Goal: Task Accomplishment & Management: Complete application form

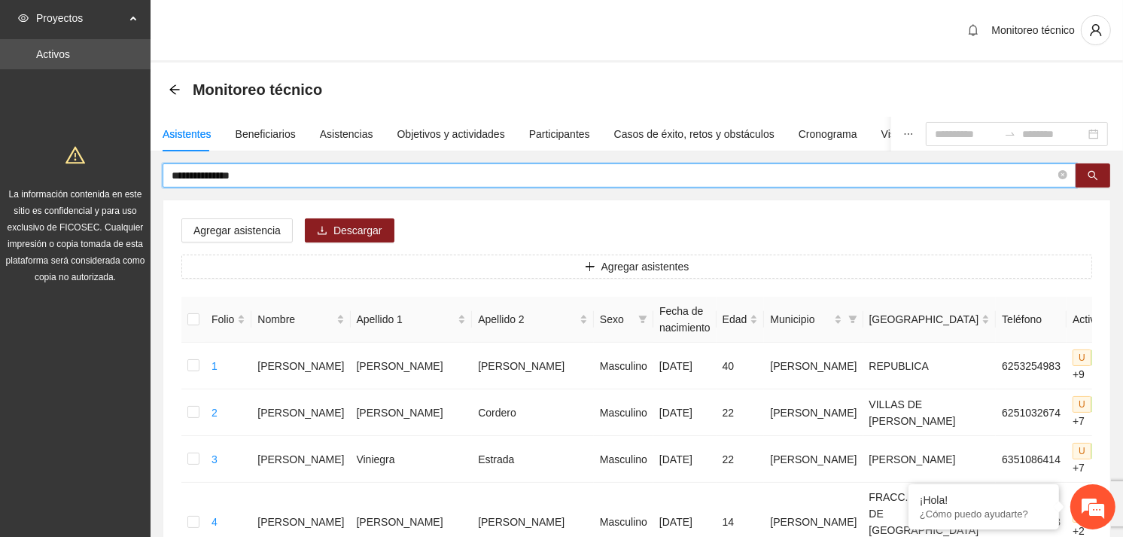
drag, startPoint x: 285, startPoint y: 175, endPoint x: 163, endPoint y: 175, distance: 121.9
click at [163, 175] on span "**********" at bounding box center [620, 175] width 914 height 24
type input "**********"
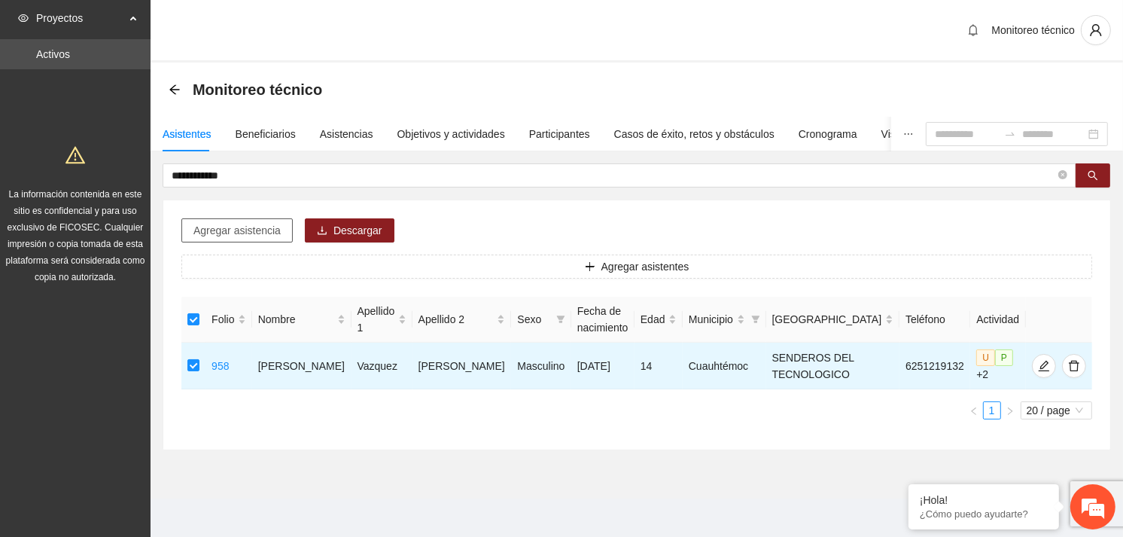
click at [248, 230] on span "Agregar asistencia" at bounding box center [236, 230] width 87 height 17
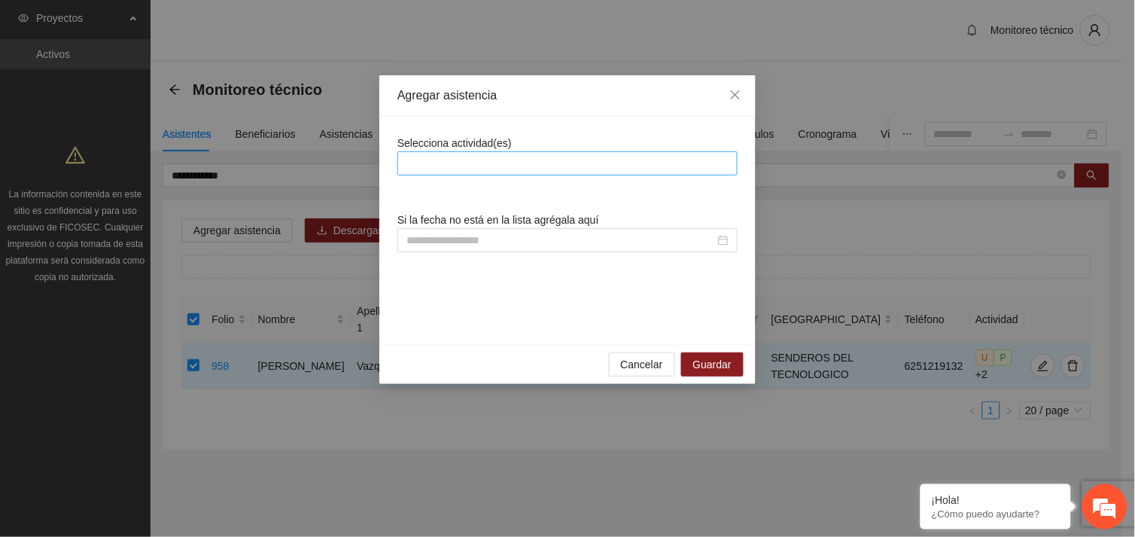
click at [529, 158] on div at bounding box center [567, 163] width 333 height 18
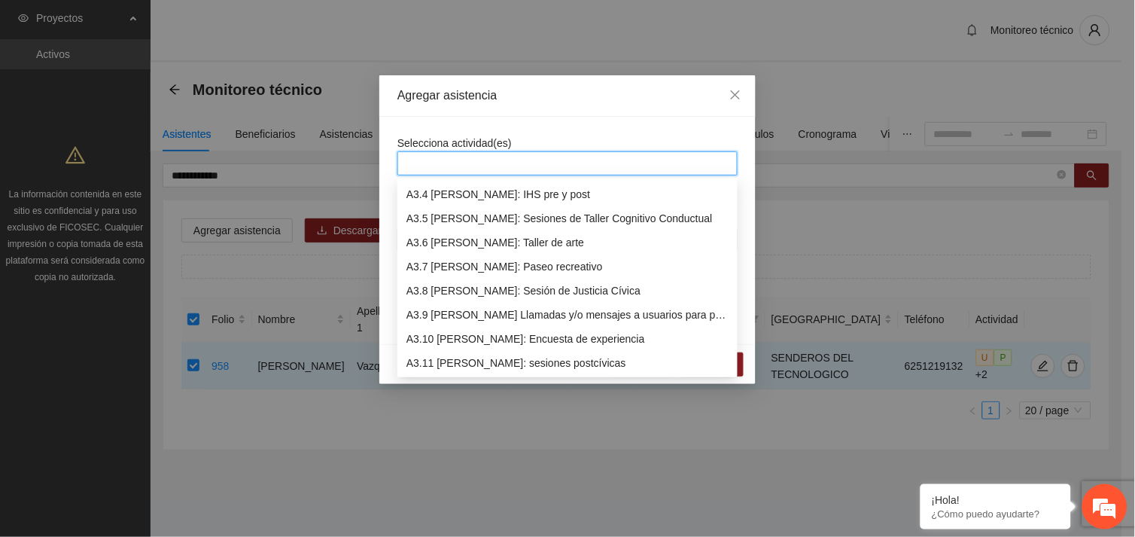
scroll to position [891, 0]
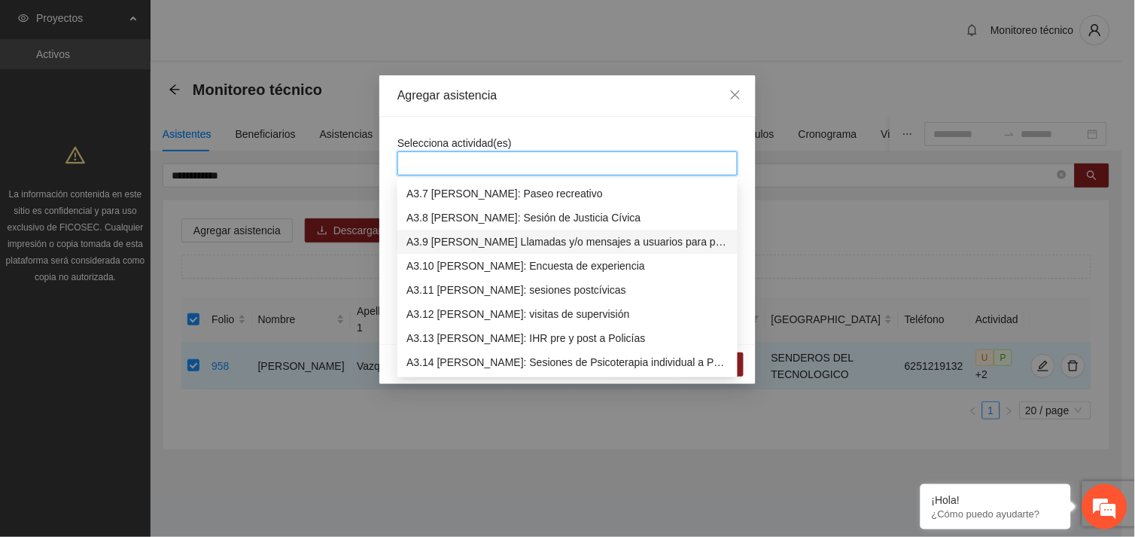
click at [540, 239] on div "A3.9 [PERSON_NAME] Llamadas y/o mensajes a usuarios para programación, seguimie…" at bounding box center [567, 241] width 322 height 17
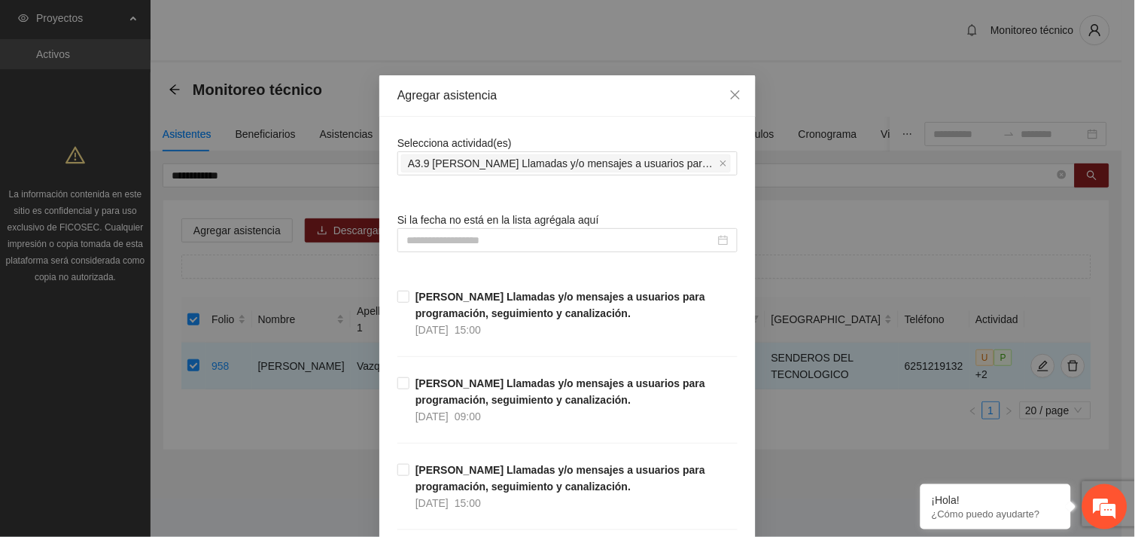
click at [461, 241] on input at bounding box center [560, 240] width 309 height 17
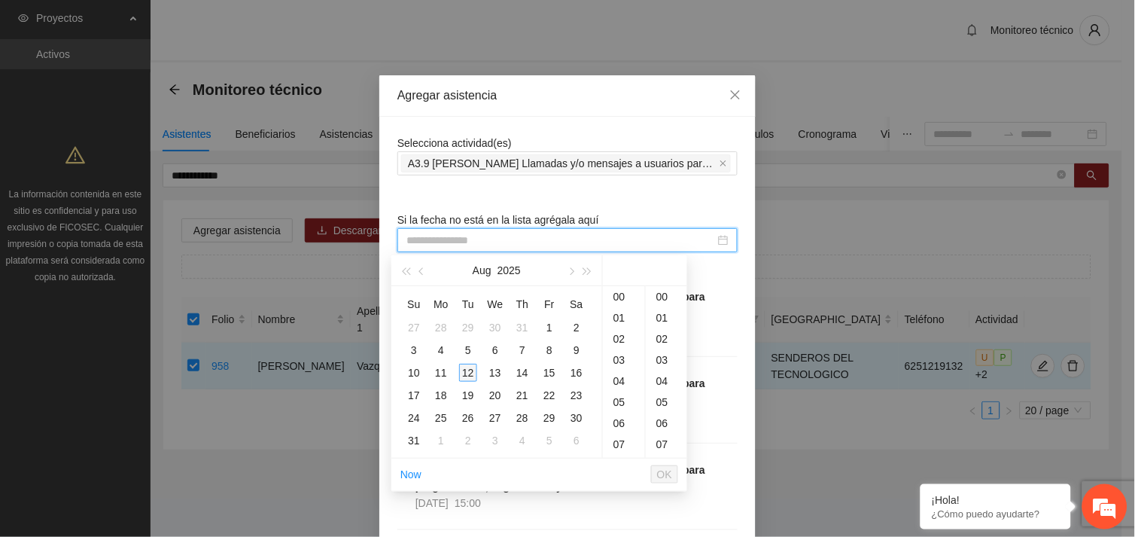
click at [464, 372] on div "12" at bounding box center [468, 373] width 18 height 18
click at [621, 312] on div "09" at bounding box center [624, 309] width 42 height 21
click at [659, 452] on div "59" at bounding box center [666, 444] width 41 height 21
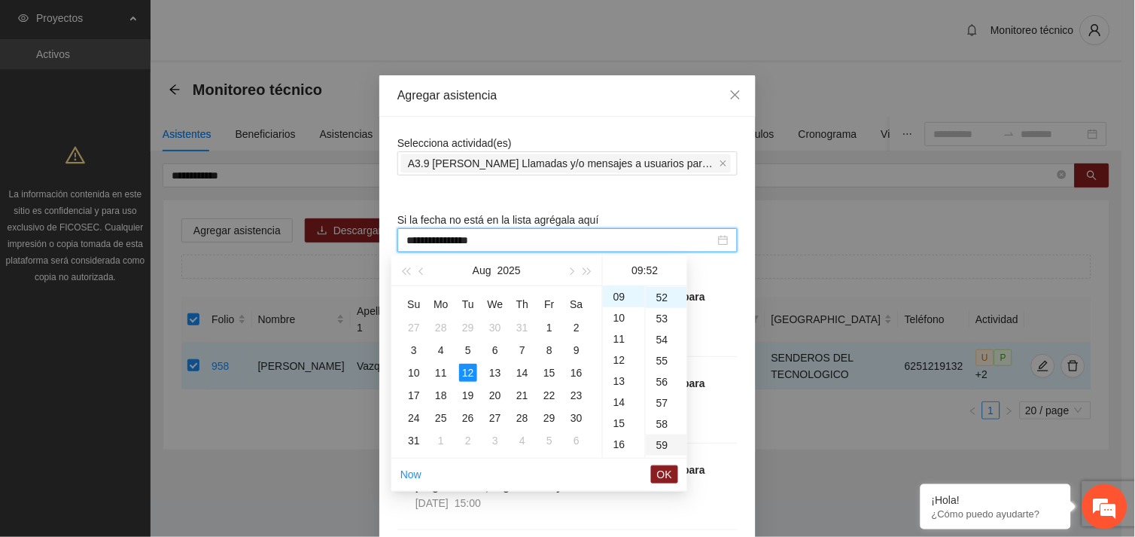
type input "**********"
click at [663, 473] on span "OK" at bounding box center [664, 474] width 15 height 17
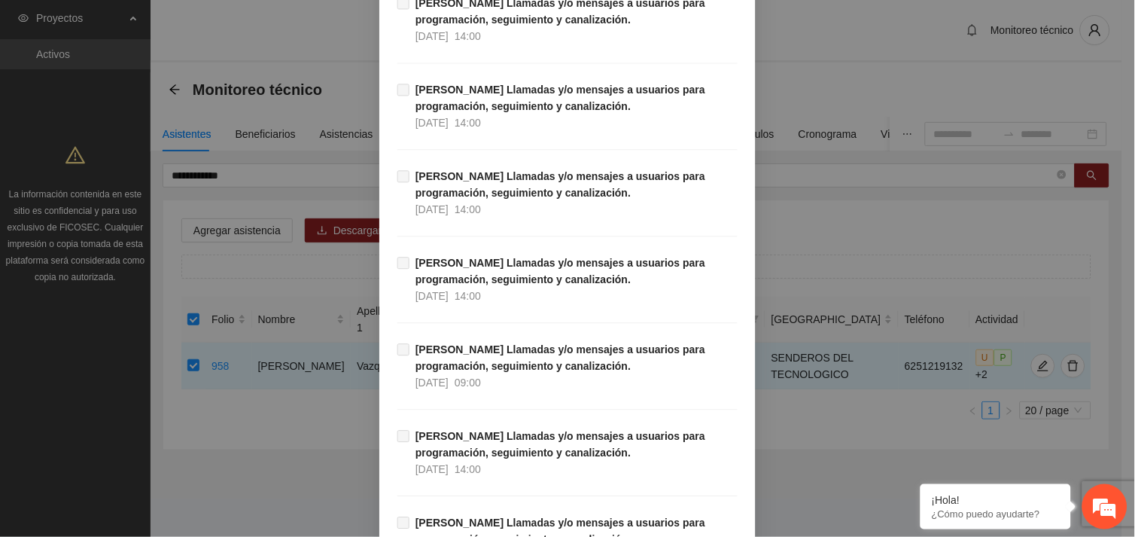
scroll to position [15364, 0]
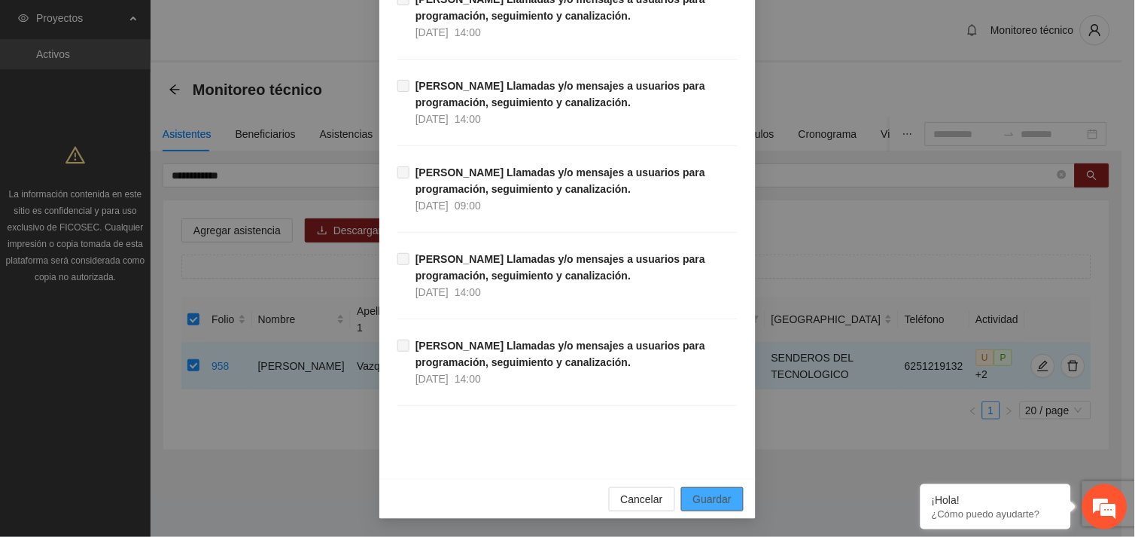
click at [709, 494] on span "Guardar" at bounding box center [712, 499] width 38 height 17
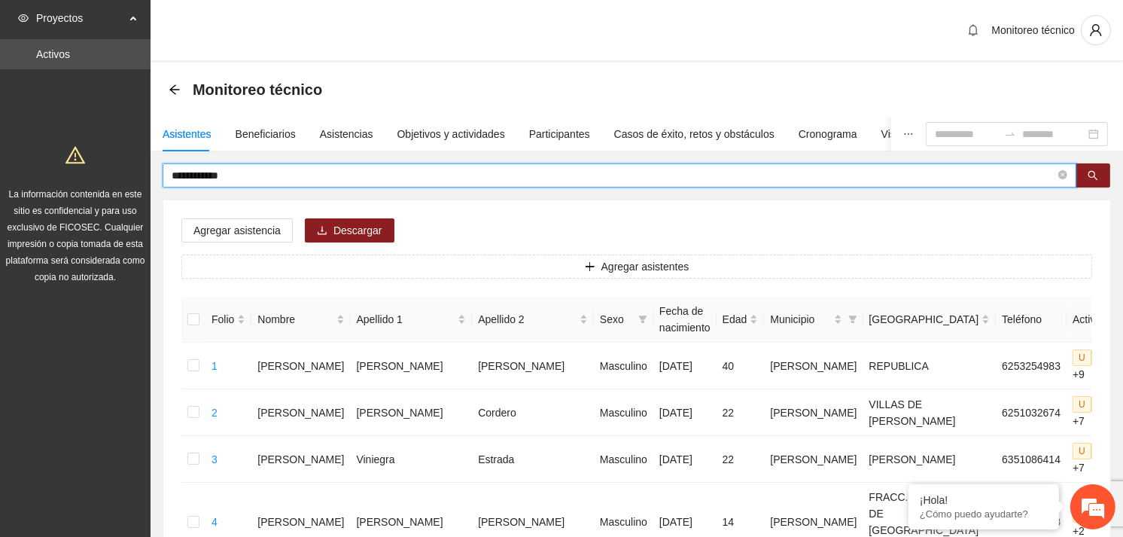
drag, startPoint x: 258, startPoint y: 175, endPoint x: 137, endPoint y: 175, distance: 121.2
type input "**********"
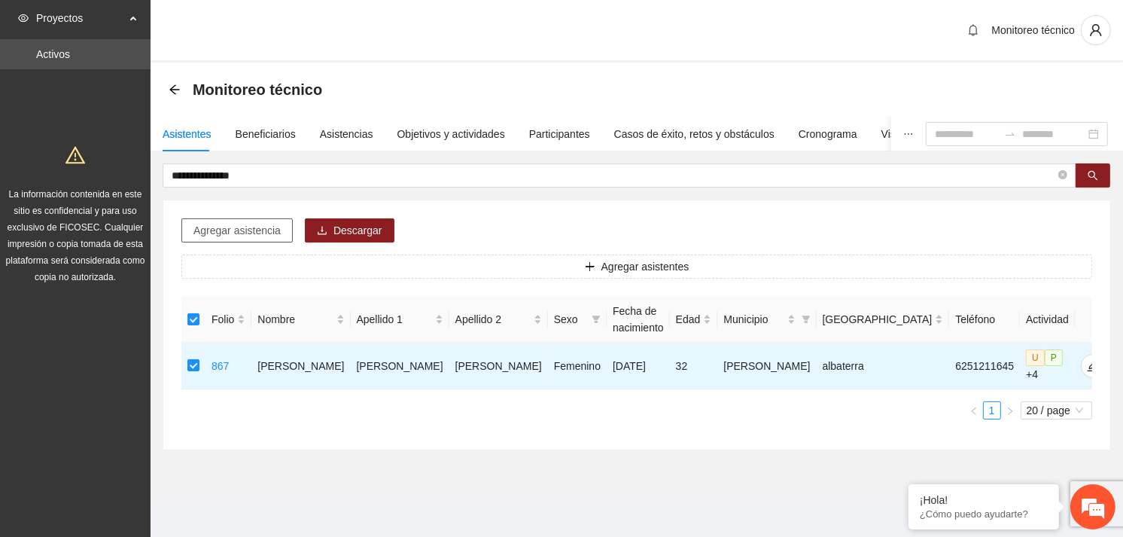
click at [242, 222] on span "Agregar asistencia" at bounding box center [236, 230] width 87 height 17
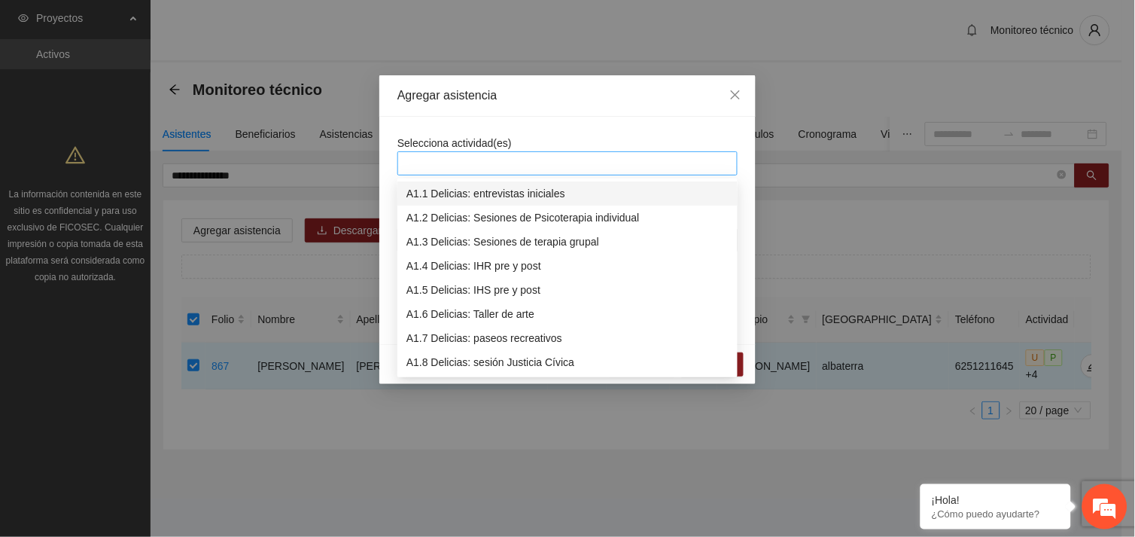
click at [507, 162] on div at bounding box center [567, 163] width 333 height 18
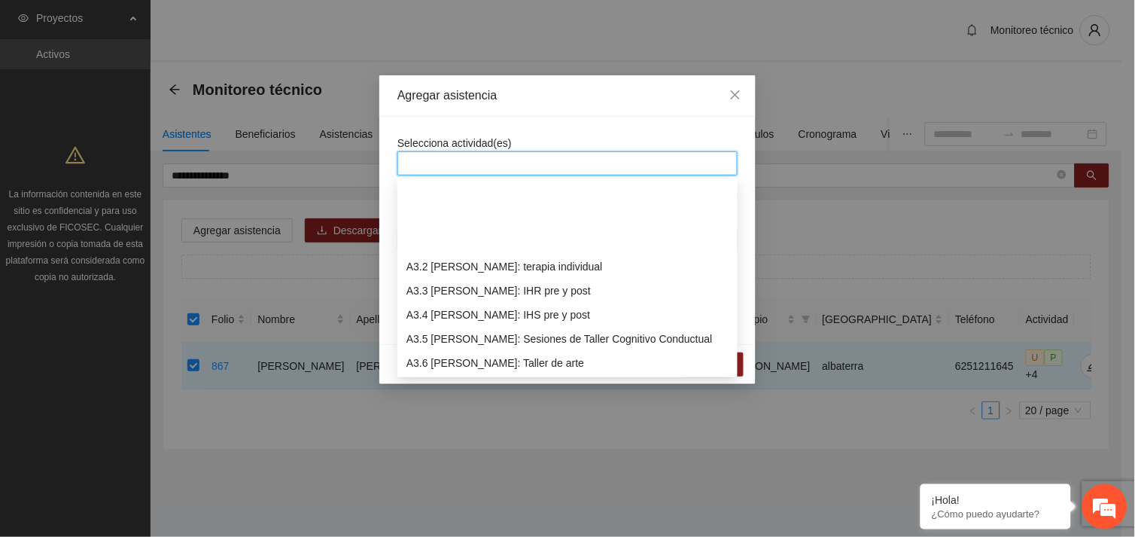
scroll to position [818, 0]
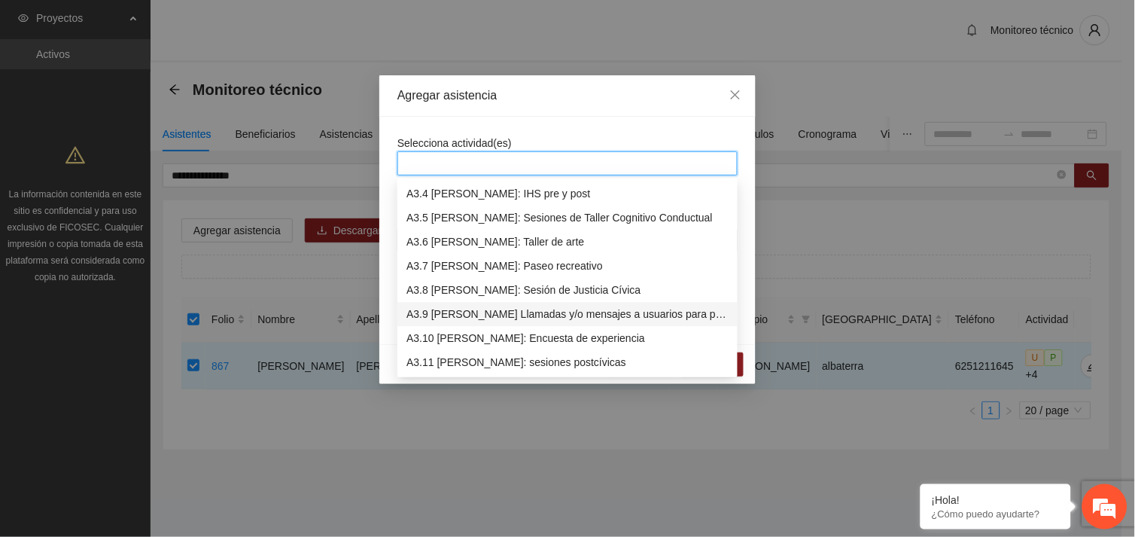
click at [513, 313] on div "A3.9 [PERSON_NAME] Llamadas y/o mensajes a usuarios para programación, seguimie…" at bounding box center [567, 314] width 322 height 17
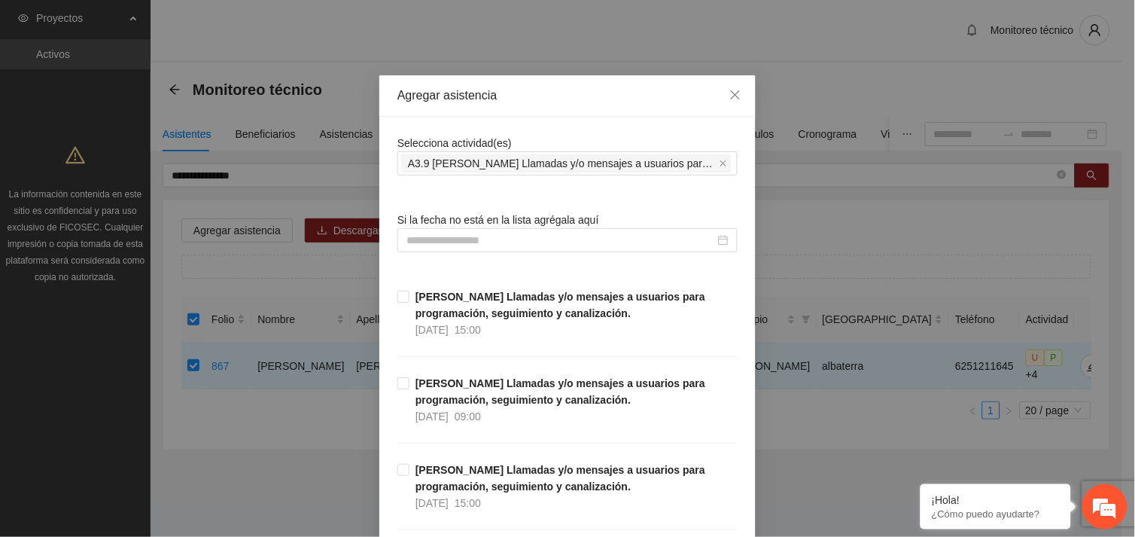
click at [483, 236] on input at bounding box center [560, 240] width 309 height 17
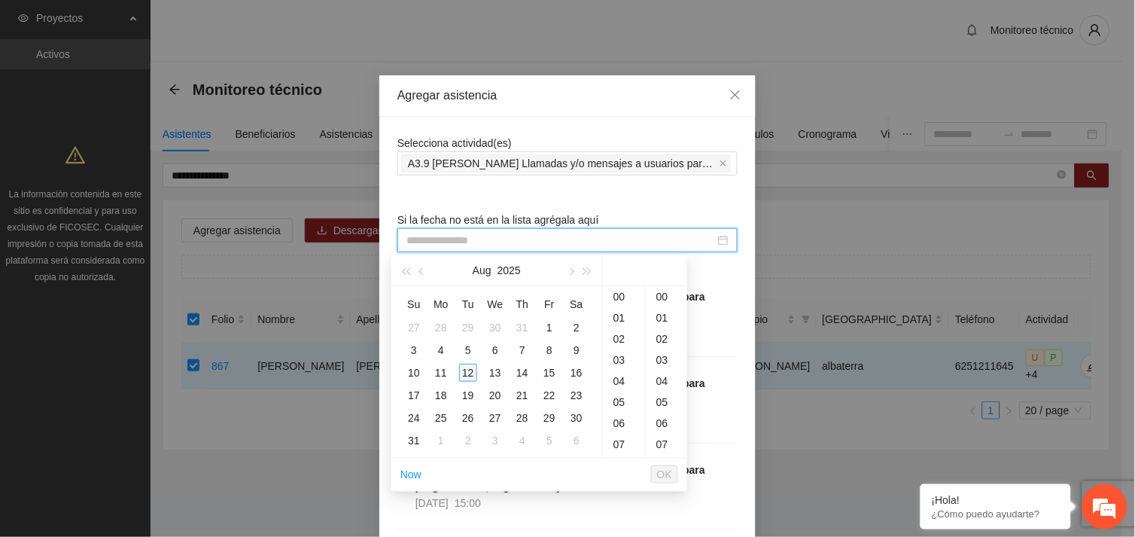
click at [464, 373] on div "12" at bounding box center [468, 373] width 18 height 18
click at [619, 364] on div "10" at bounding box center [624, 364] width 42 height 21
click at [660, 425] on div "49" at bounding box center [666, 426] width 41 height 21
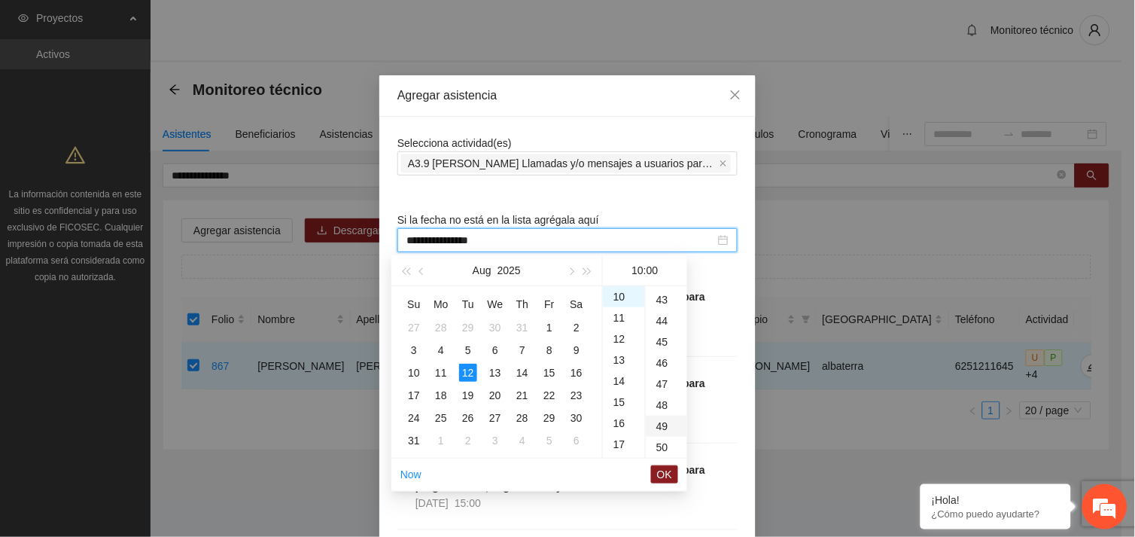
type input "**********"
click at [664, 470] on span "OK" at bounding box center [664, 474] width 15 height 17
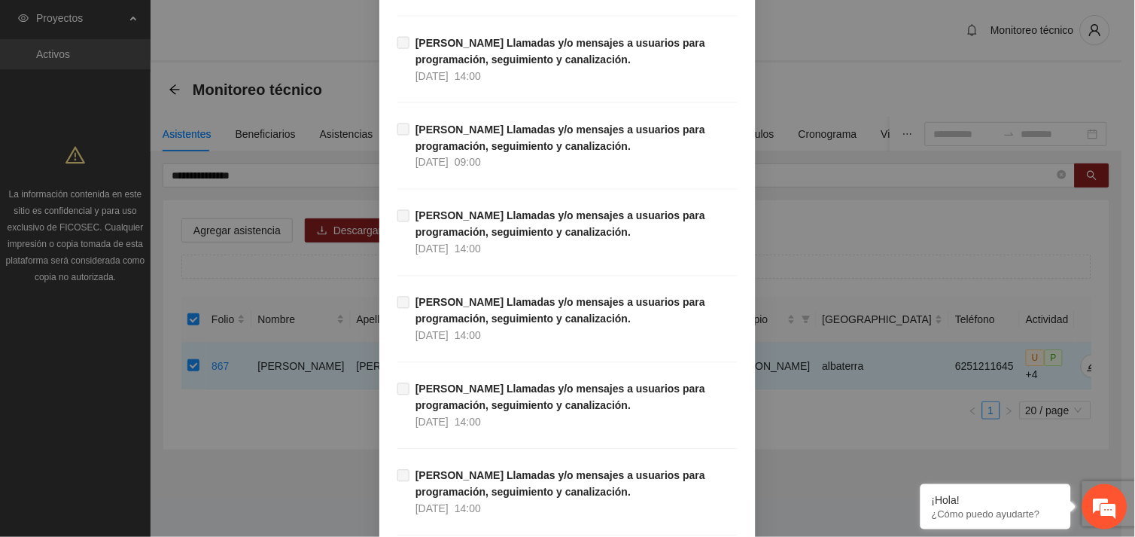
scroll to position [15364, 0]
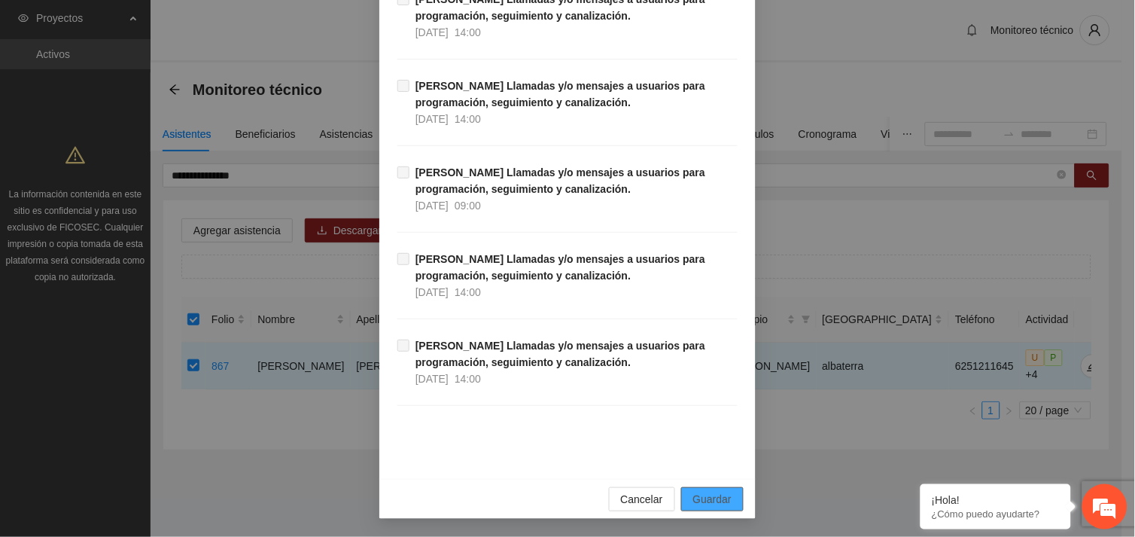
click at [712, 504] on span "Guardar" at bounding box center [712, 499] width 38 height 17
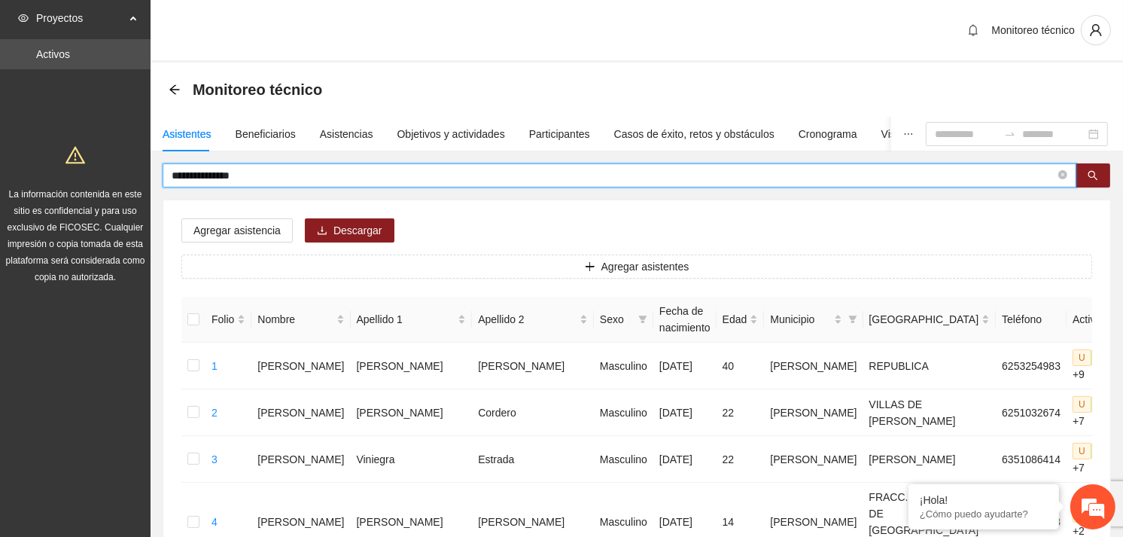
drag, startPoint x: 262, startPoint y: 178, endPoint x: 151, endPoint y: 178, distance: 111.4
type input "**********"
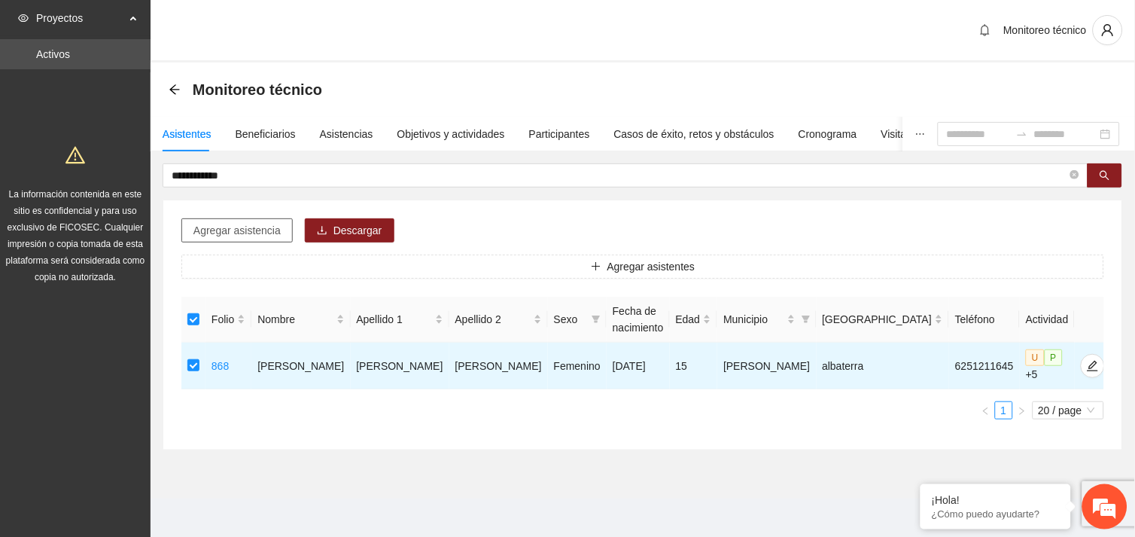
click at [250, 233] on span "Agregar asistencia" at bounding box center [236, 230] width 87 height 17
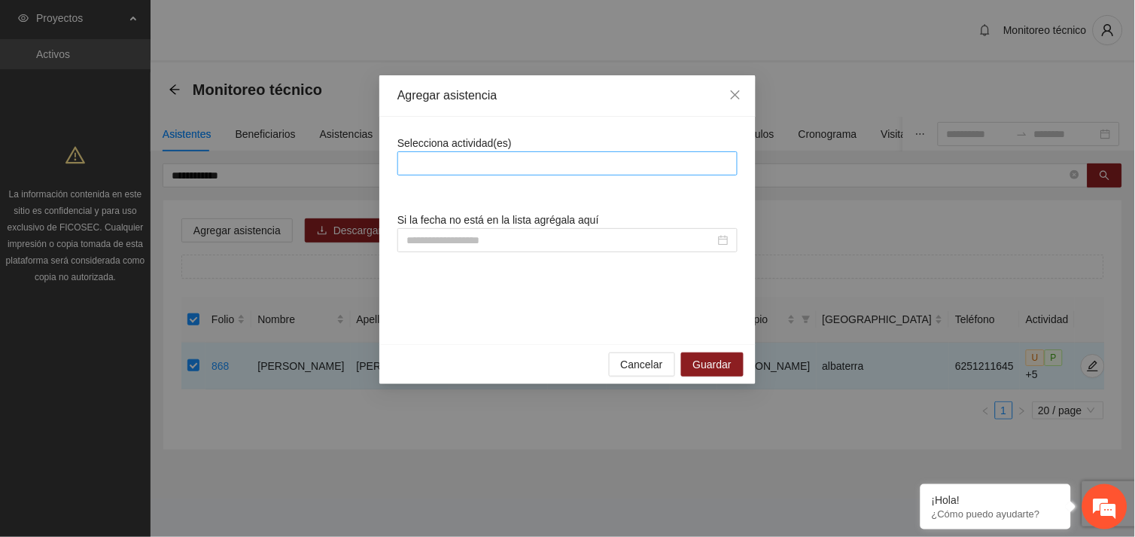
click at [458, 158] on div at bounding box center [567, 163] width 333 height 18
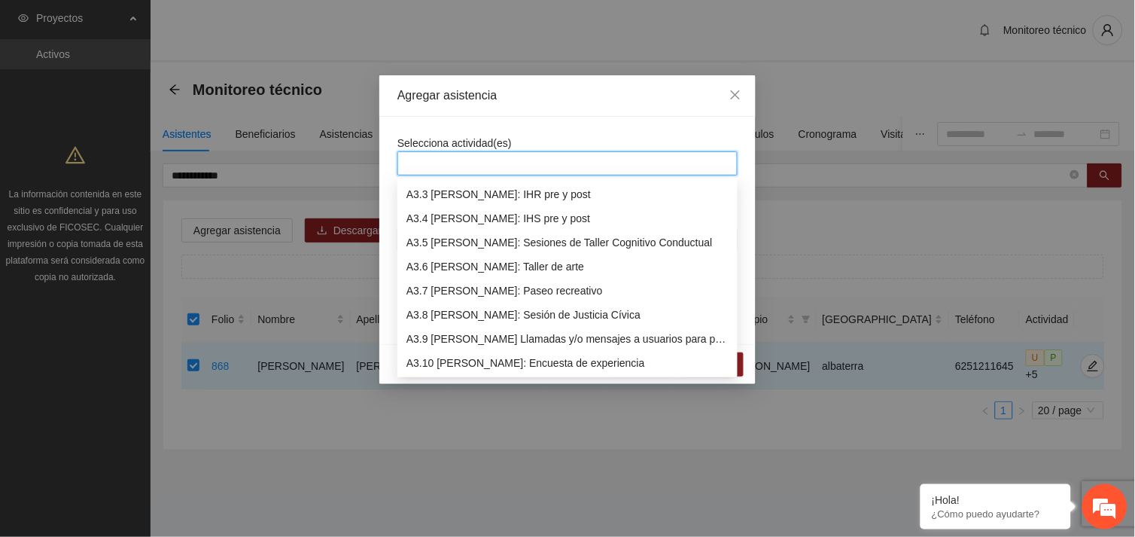
scroll to position [818, 0]
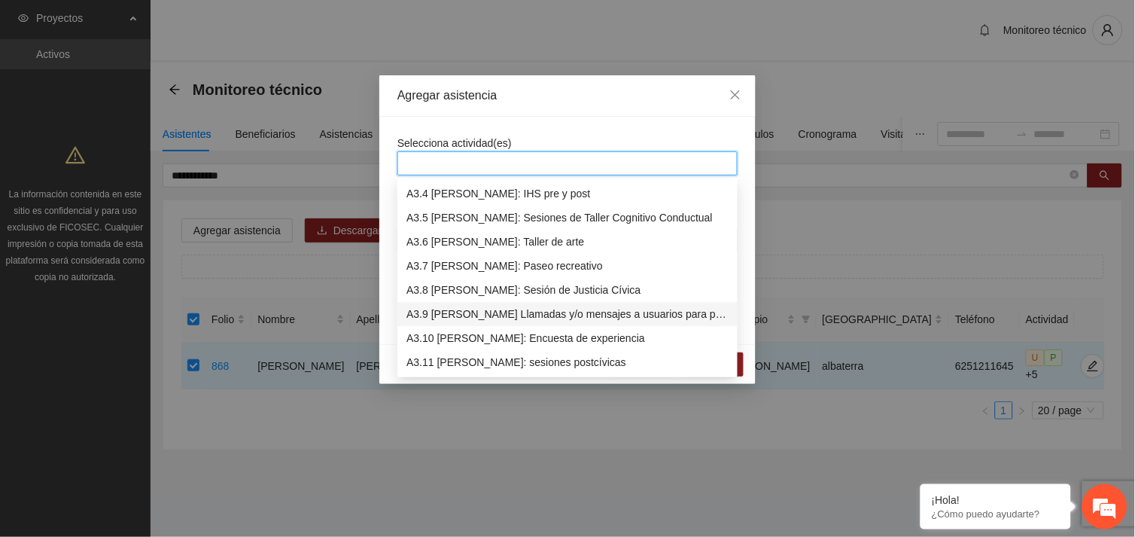
click at [487, 315] on div "A3.9 [PERSON_NAME] Llamadas y/o mensajes a usuarios para programación, seguimie…" at bounding box center [567, 314] width 322 height 17
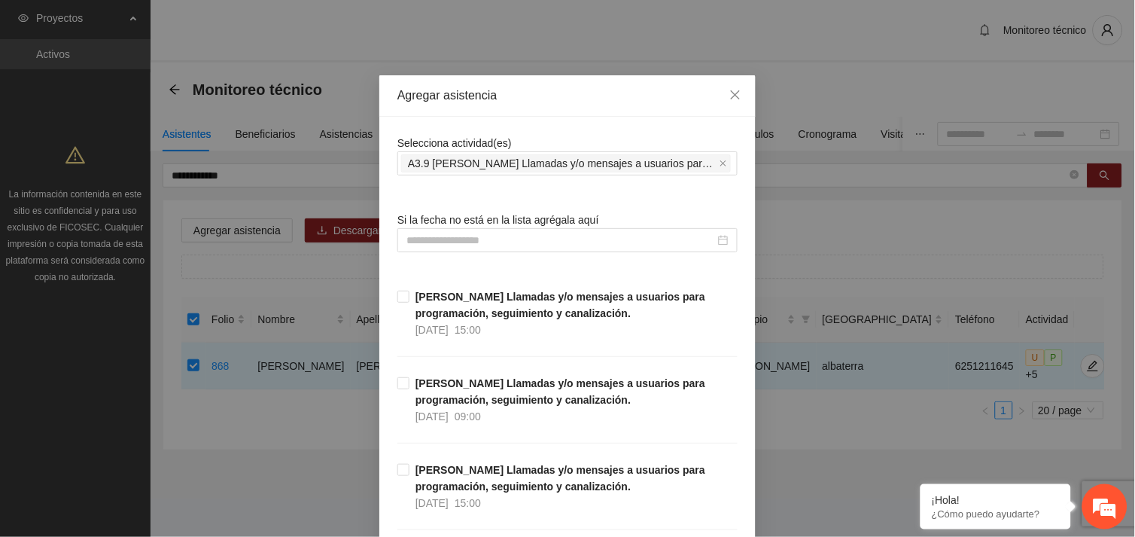
click at [519, 239] on input at bounding box center [560, 240] width 309 height 17
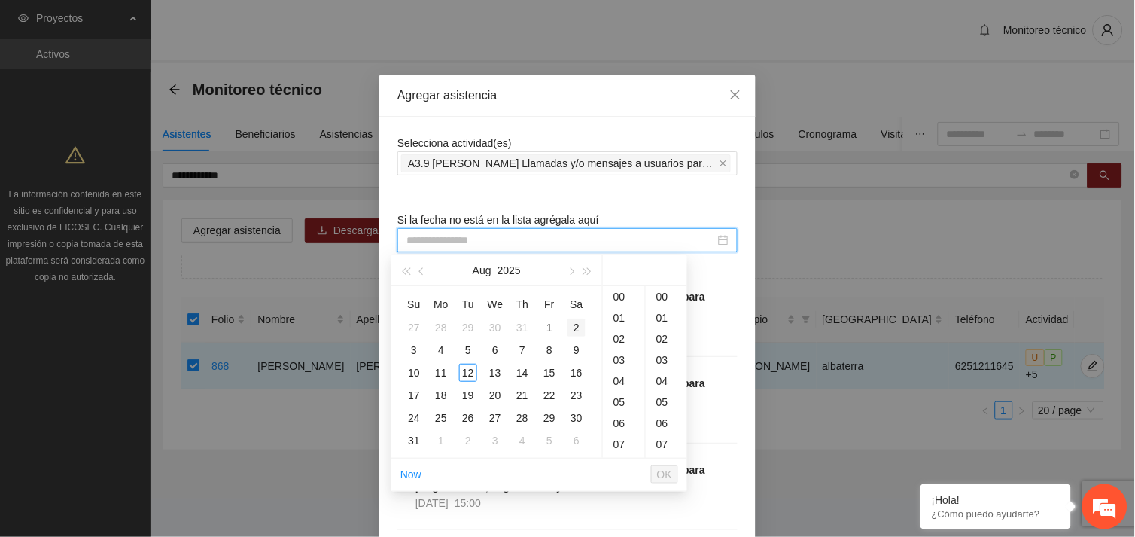
type input "**********"
click at [468, 373] on div "12" at bounding box center [468, 373] width 18 height 18
click at [620, 394] on div "10" at bounding box center [624, 398] width 42 height 21
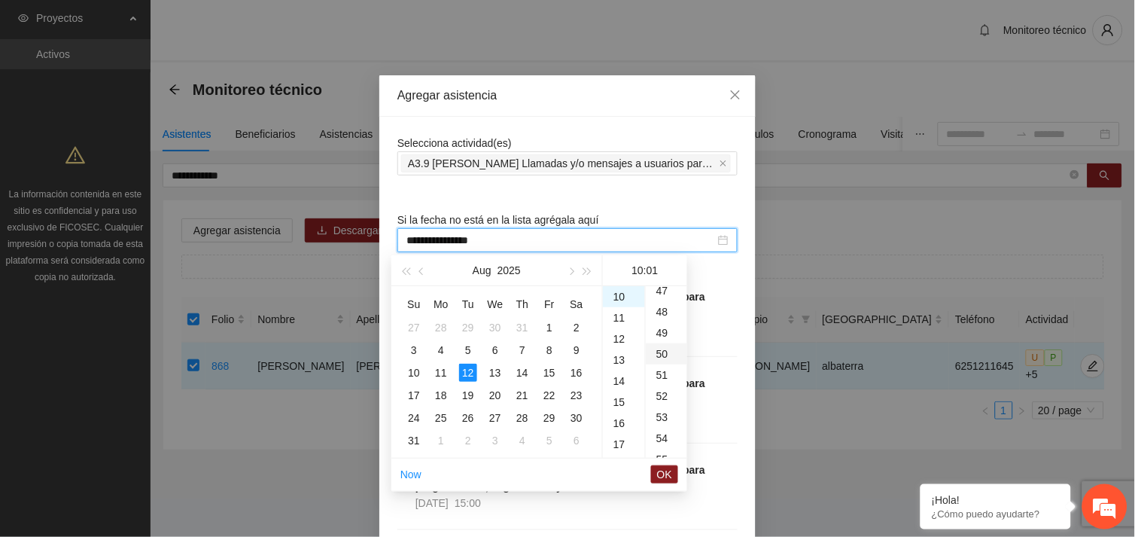
click at [659, 352] on div "50" at bounding box center [666, 353] width 41 height 21
type input "**********"
click at [664, 475] on span "OK" at bounding box center [664, 474] width 15 height 17
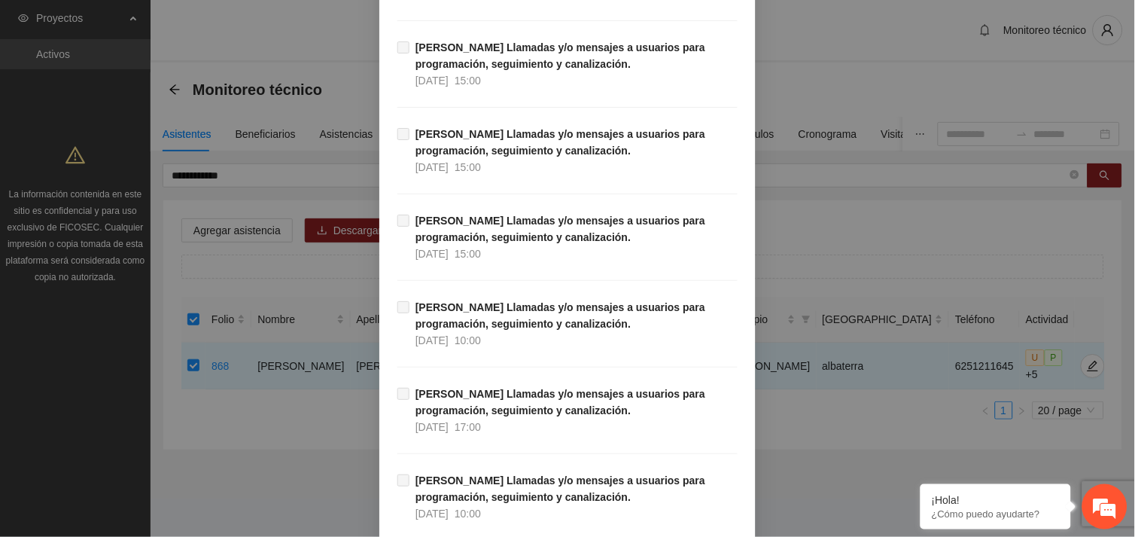
scroll to position [15364, 0]
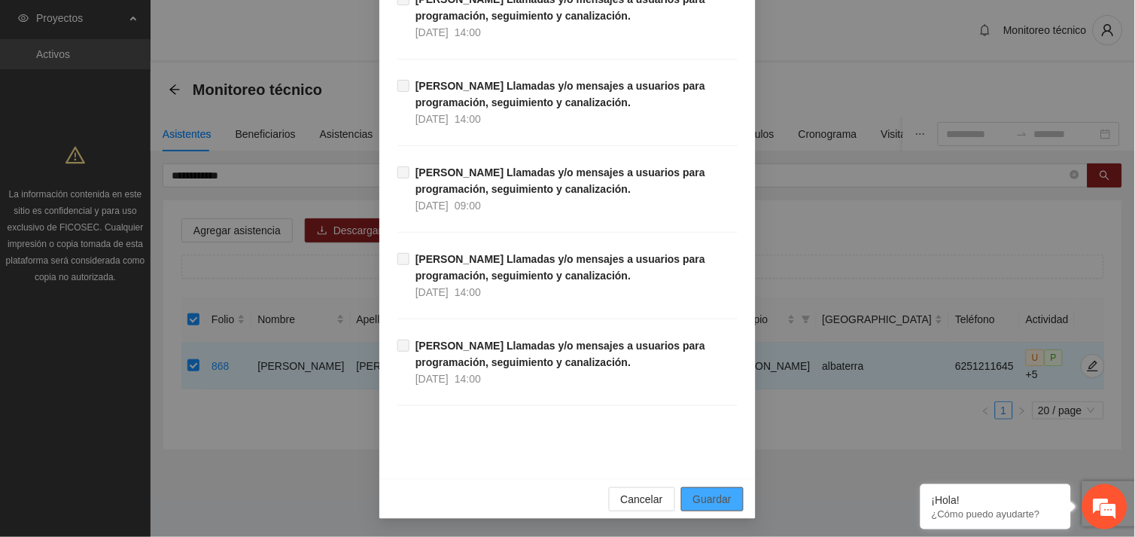
click at [713, 498] on span "Guardar" at bounding box center [712, 499] width 38 height 17
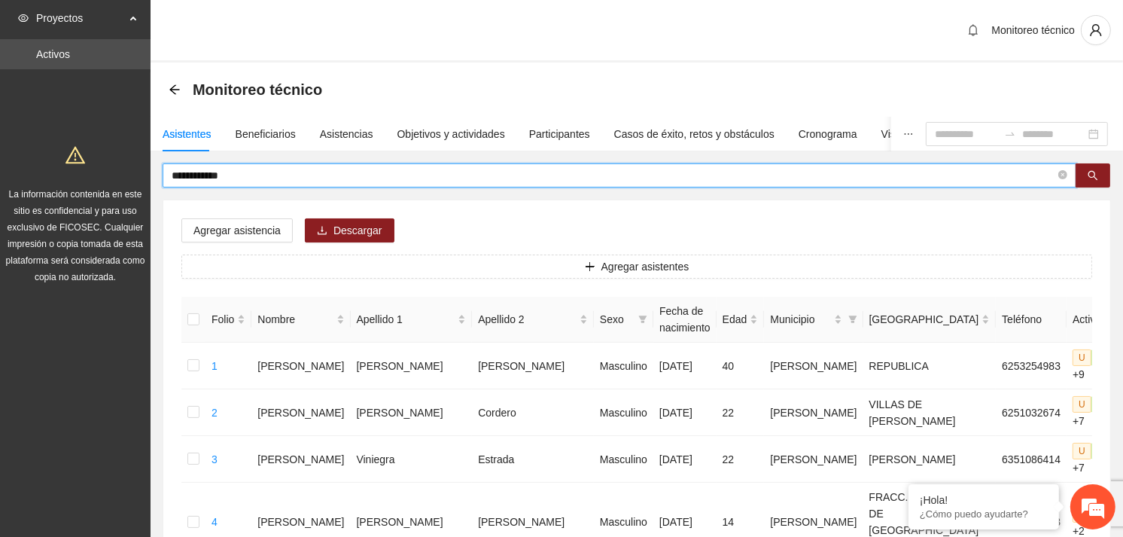
drag, startPoint x: 237, startPoint y: 175, endPoint x: 175, endPoint y: 182, distance: 62.2
click at [175, 182] on input "**********" at bounding box center [614, 175] width 884 height 17
type input "*"
type input "**********"
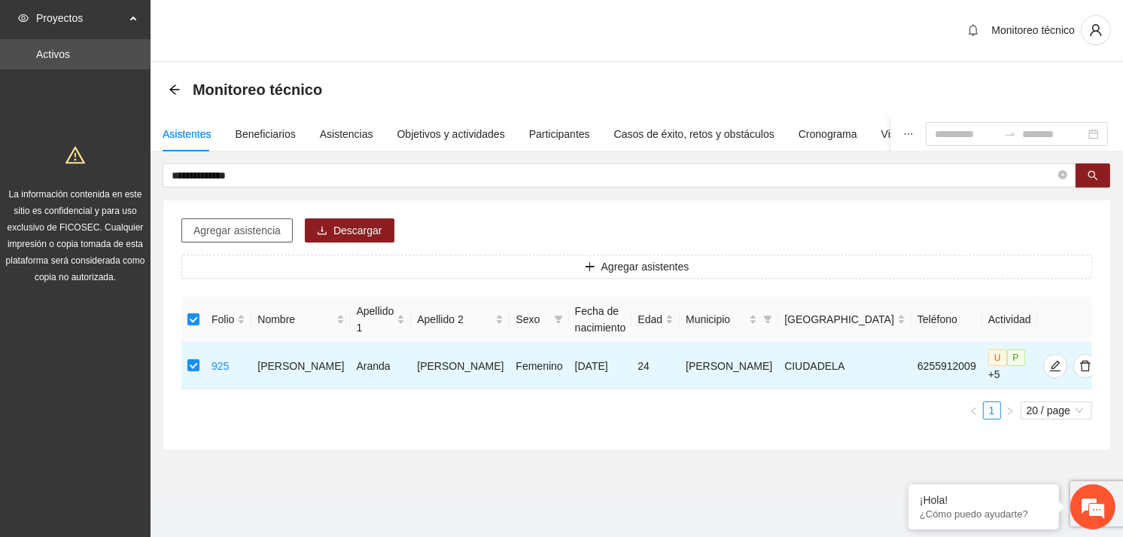
click at [251, 231] on span "Agregar asistencia" at bounding box center [236, 230] width 87 height 17
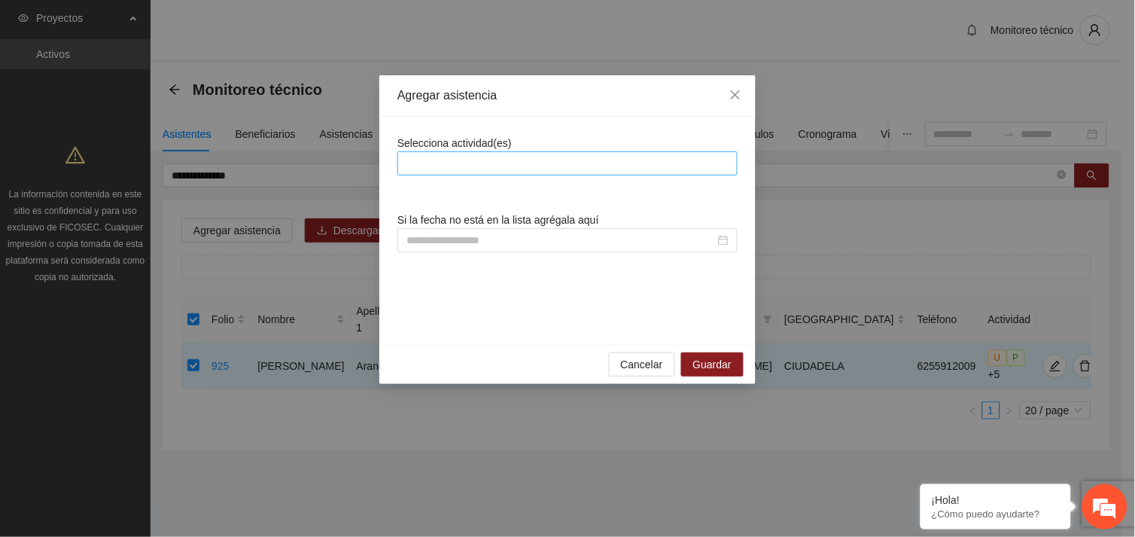
click at [518, 162] on div at bounding box center [567, 163] width 333 height 18
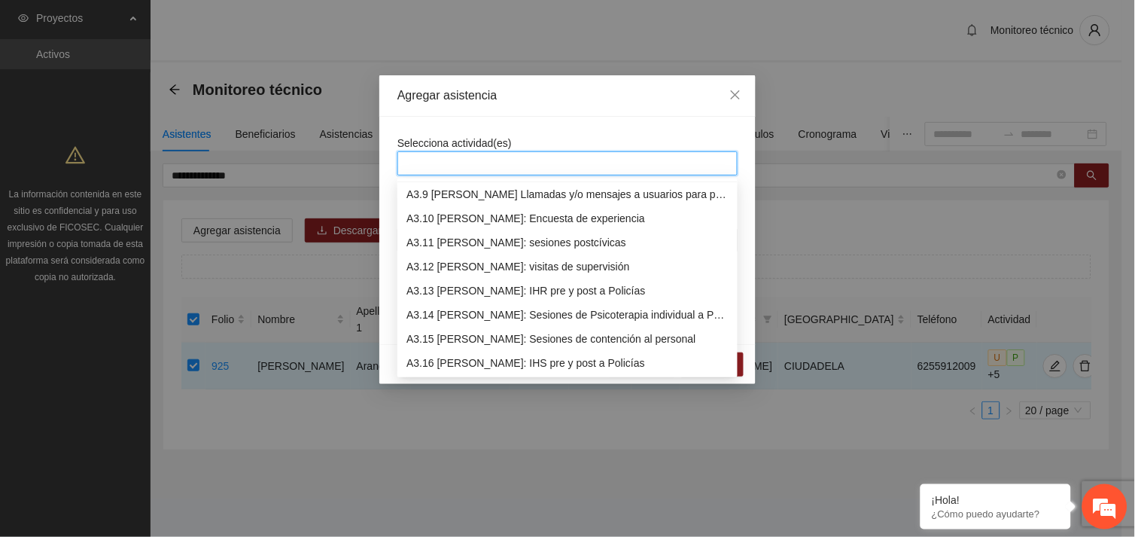
scroll to position [915, 0]
click at [536, 210] on div "A3.9 [PERSON_NAME] Llamadas y/o mensajes a usuarios para programación, seguimie…" at bounding box center [567, 218] width 322 height 17
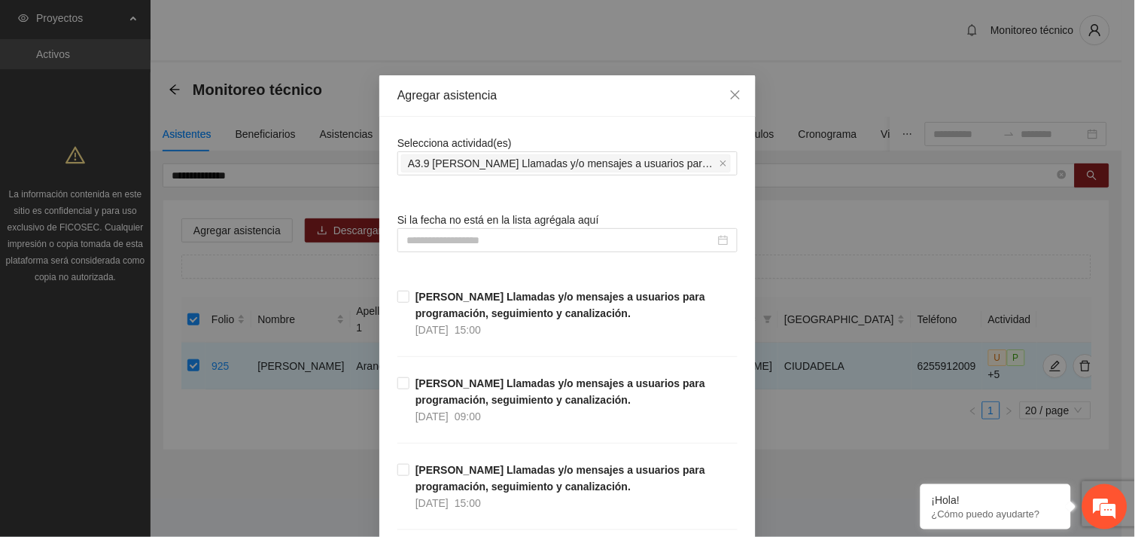
click at [558, 139] on div "Selecciona actividad(es) A3.9 [PERSON_NAME] Llamadas y/o mensajes a usuarios pa…" at bounding box center [567, 155] width 340 height 41
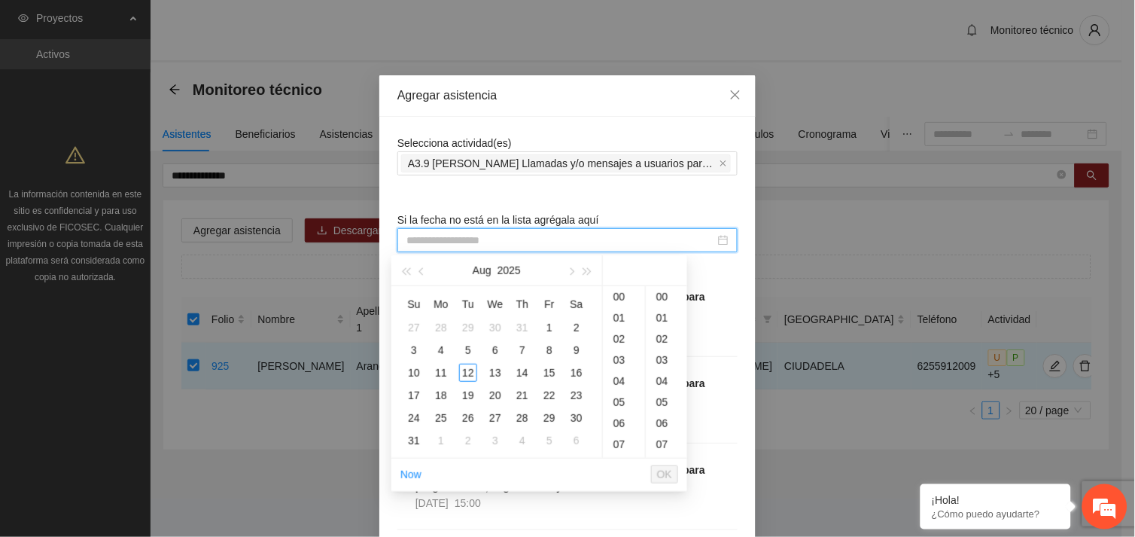
click at [483, 239] on input at bounding box center [560, 240] width 309 height 17
click at [470, 374] on div "12" at bounding box center [468, 373] width 18 height 18
click at [620, 306] on div "10" at bounding box center [624, 309] width 42 height 21
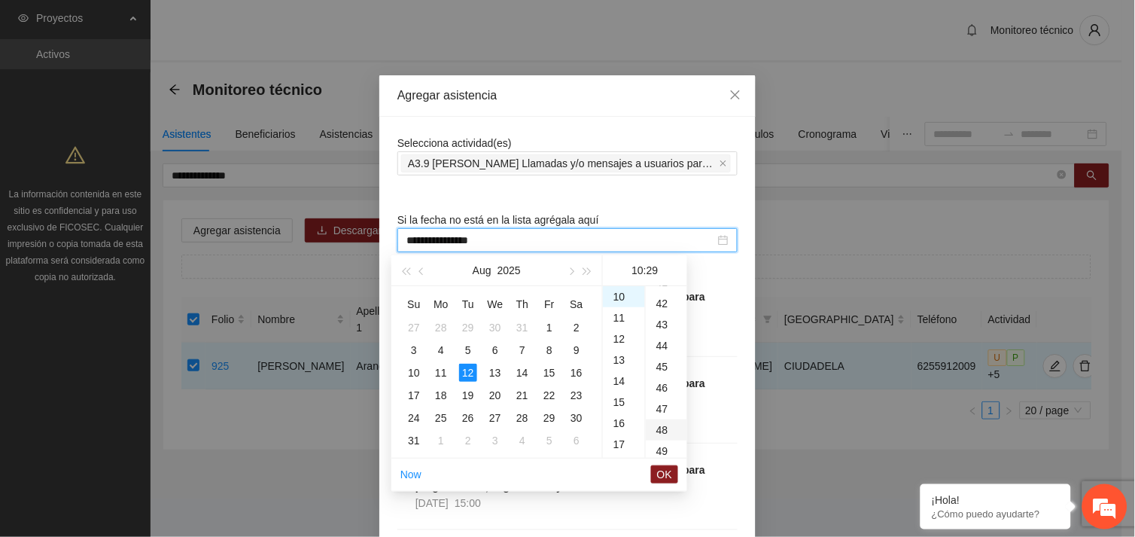
click at [663, 429] on div "48" at bounding box center [666, 429] width 41 height 21
type input "**********"
click at [659, 473] on span "OK" at bounding box center [664, 474] width 15 height 17
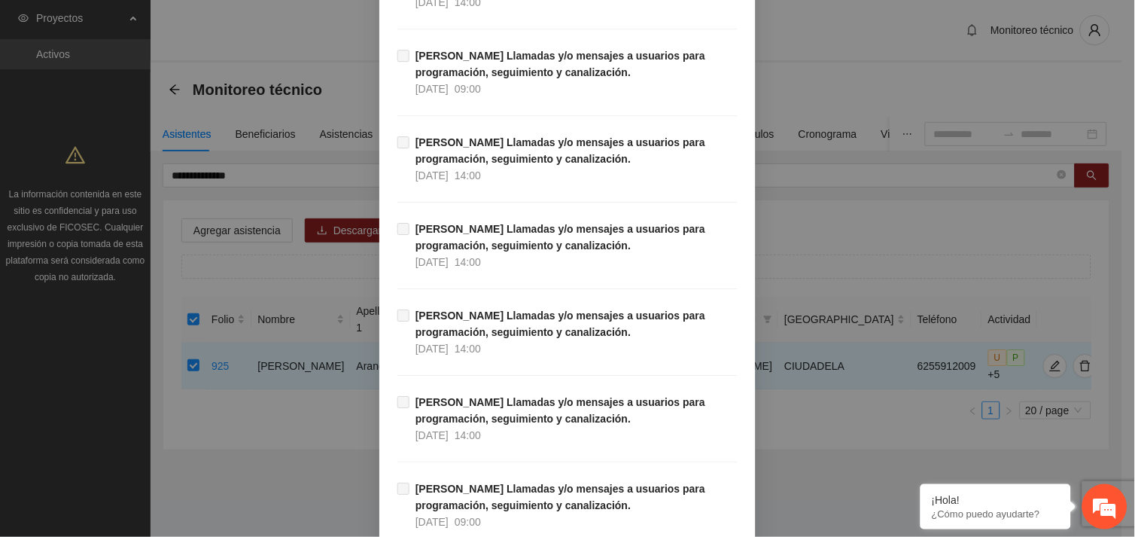
scroll to position [15364, 0]
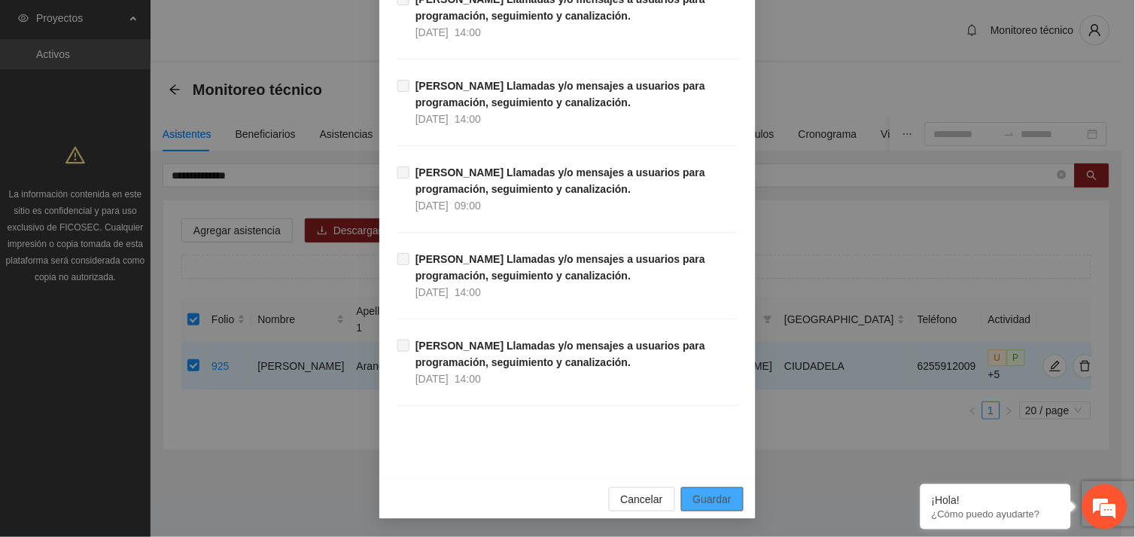
click at [710, 487] on button "Guardar" at bounding box center [712, 499] width 62 height 24
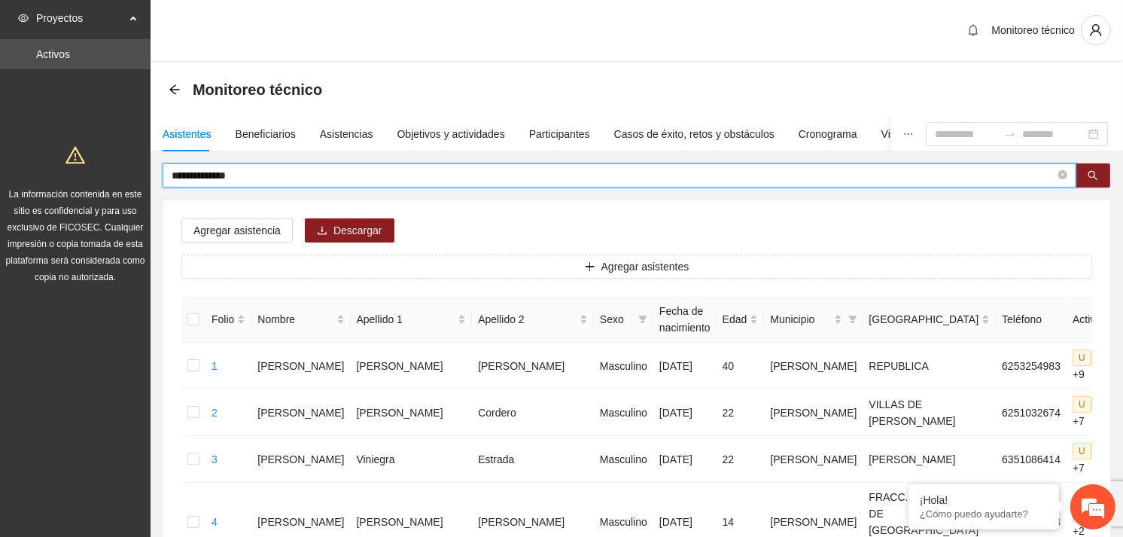
drag, startPoint x: 260, startPoint y: 171, endPoint x: 118, endPoint y: 170, distance: 142.3
type input "**********"
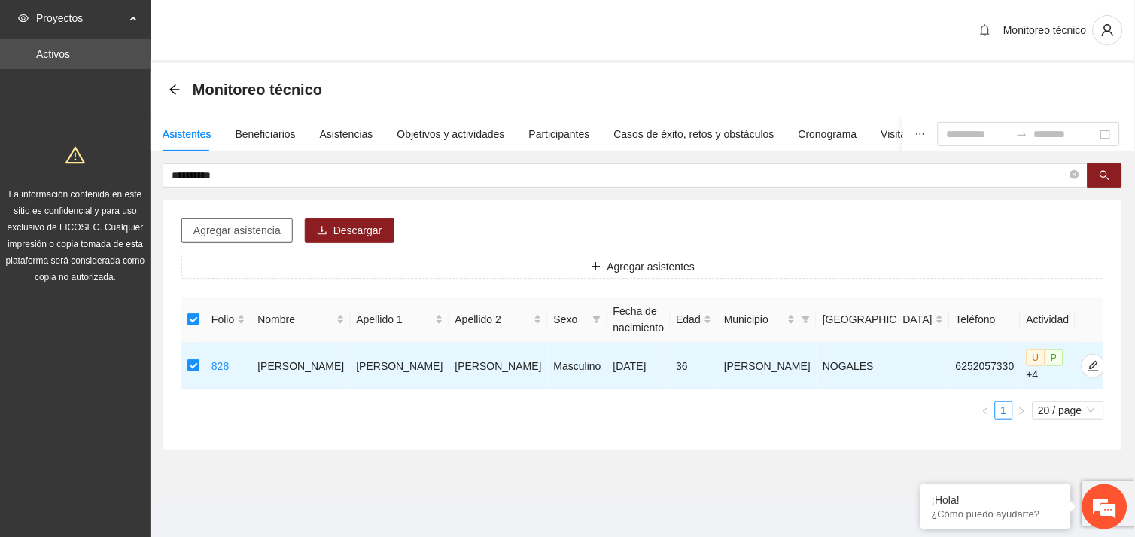
click at [257, 233] on span "Agregar asistencia" at bounding box center [236, 230] width 87 height 17
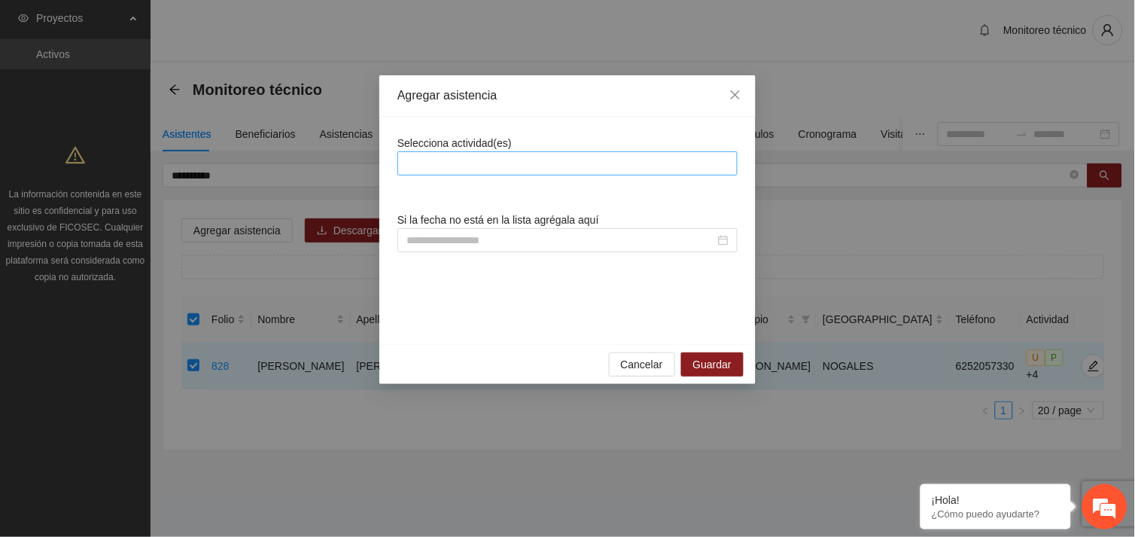
click at [456, 169] on div at bounding box center [567, 163] width 333 height 18
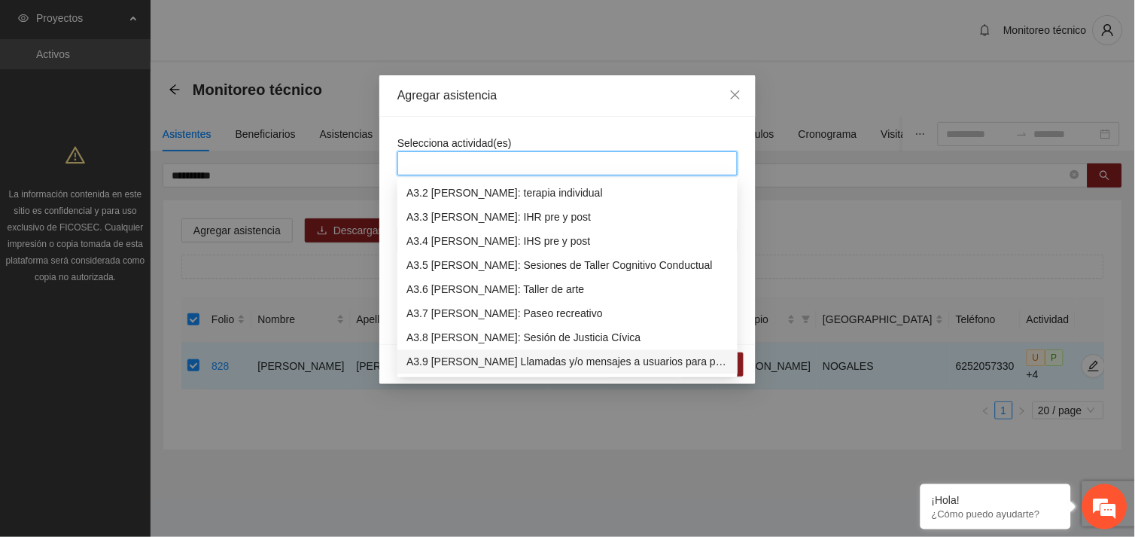
scroll to position [794, 0]
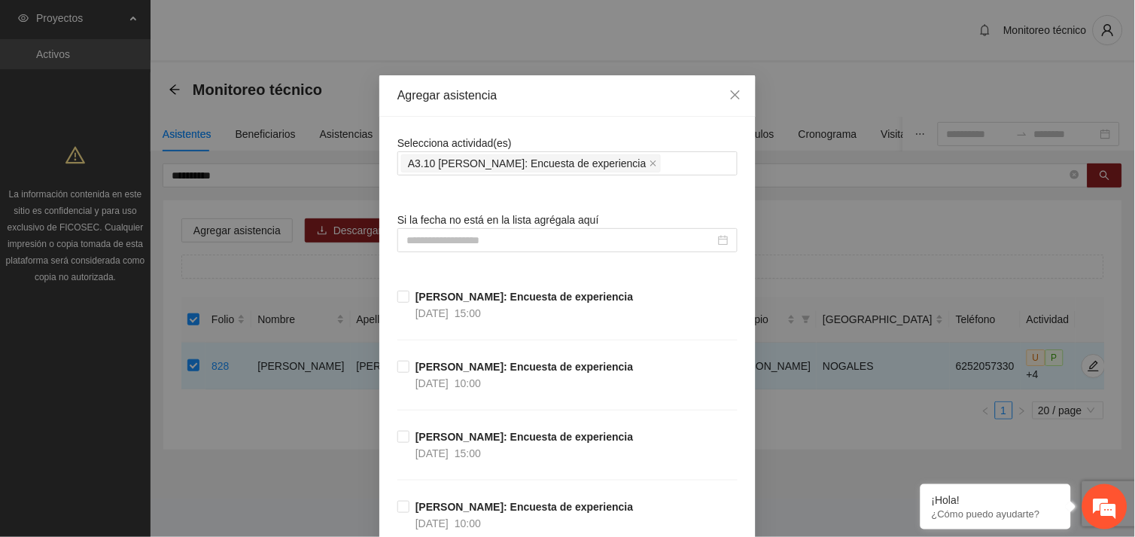
click at [475, 245] on input at bounding box center [560, 240] width 309 height 17
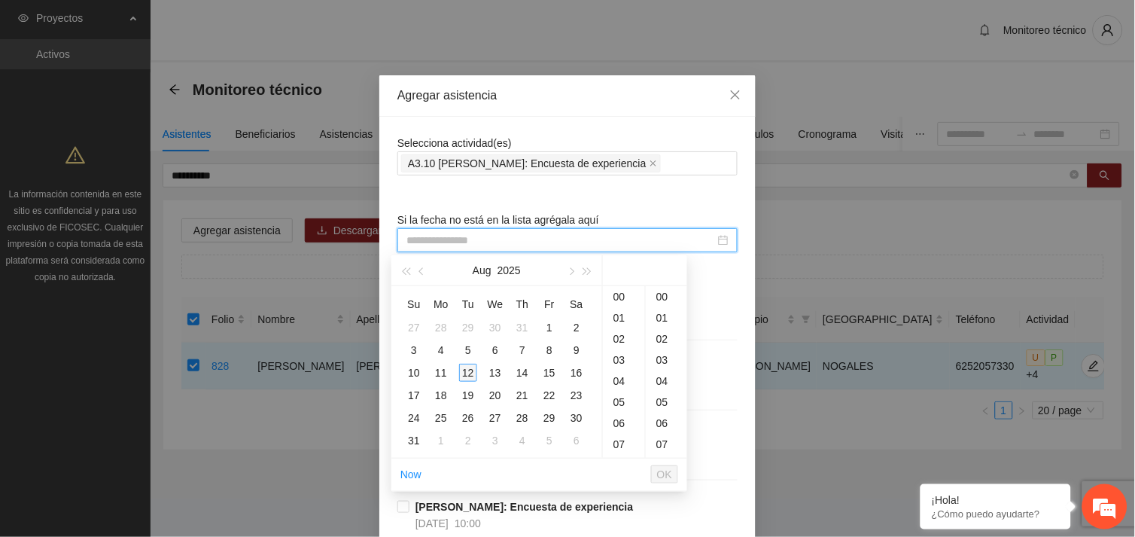
click at [467, 373] on div "12" at bounding box center [468, 373] width 18 height 18
click at [618, 311] on div "10" at bounding box center [624, 309] width 42 height 21
click at [666, 292] on div "00" at bounding box center [666, 296] width 41 height 21
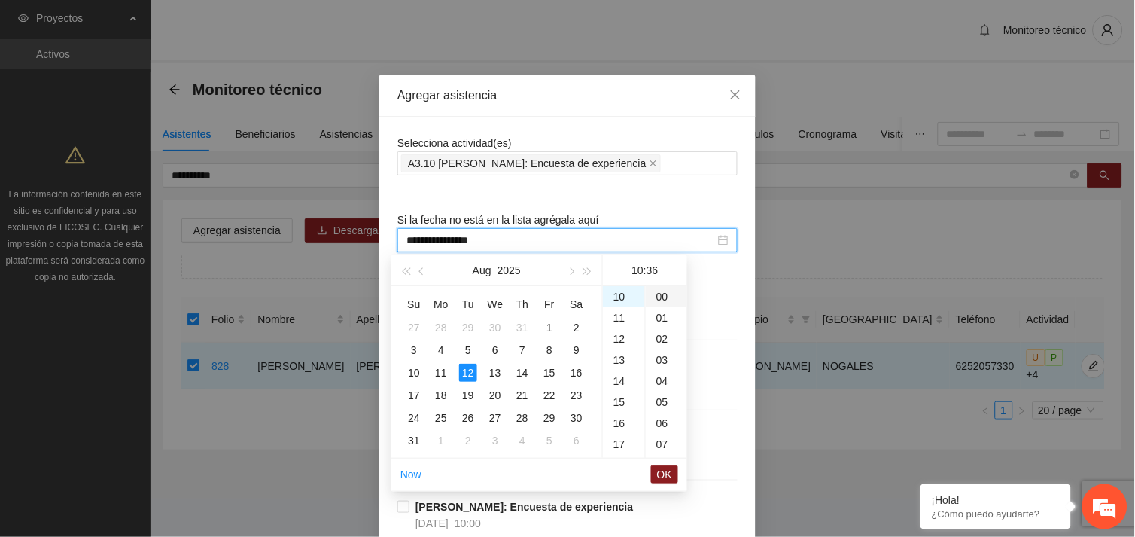
type input "**********"
click at [662, 474] on span "OK" at bounding box center [664, 474] width 15 height 17
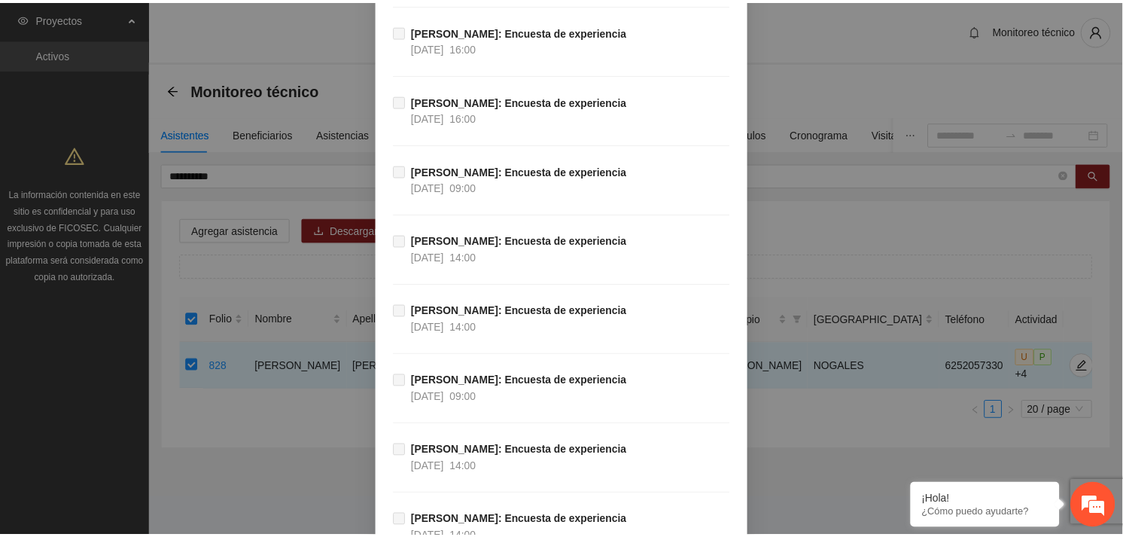
scroll to position [14855, 0]
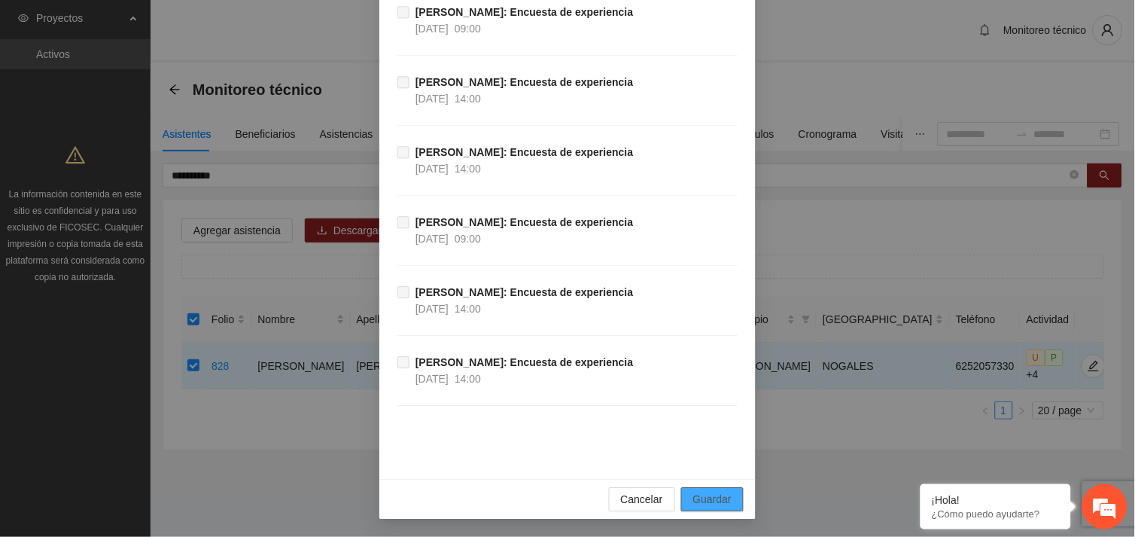
click at [721, 499] on span "Guardar" at bounding box center [712, 499] width 38 height 17
